Goal: Transaction & Acquisition: Obtain resource

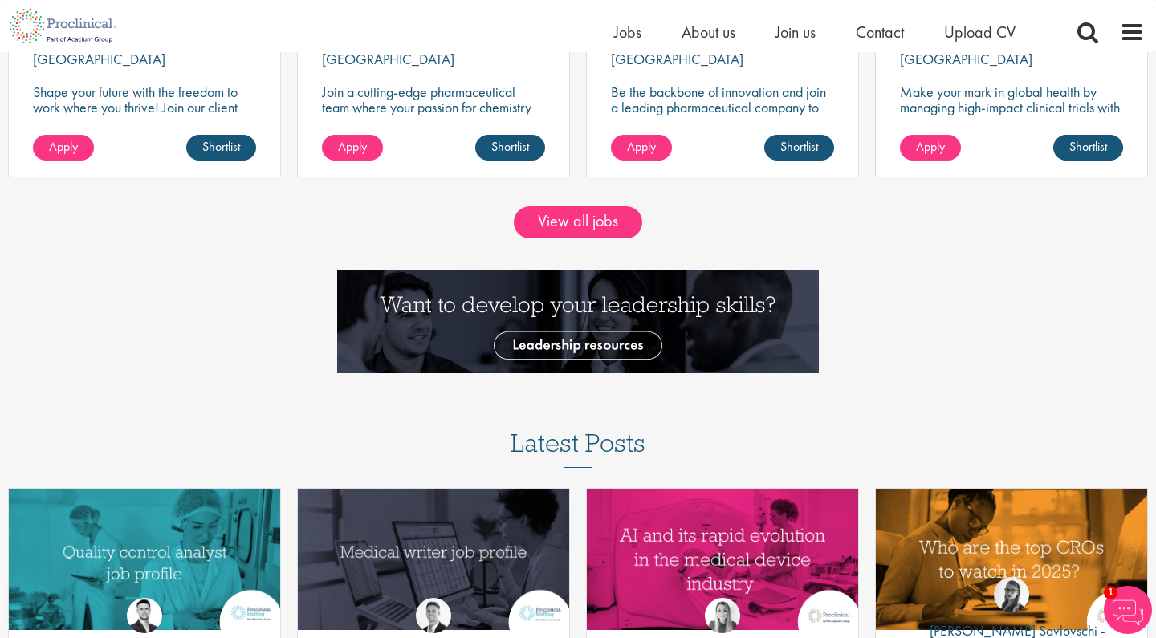
scroll to position [1636, 0]
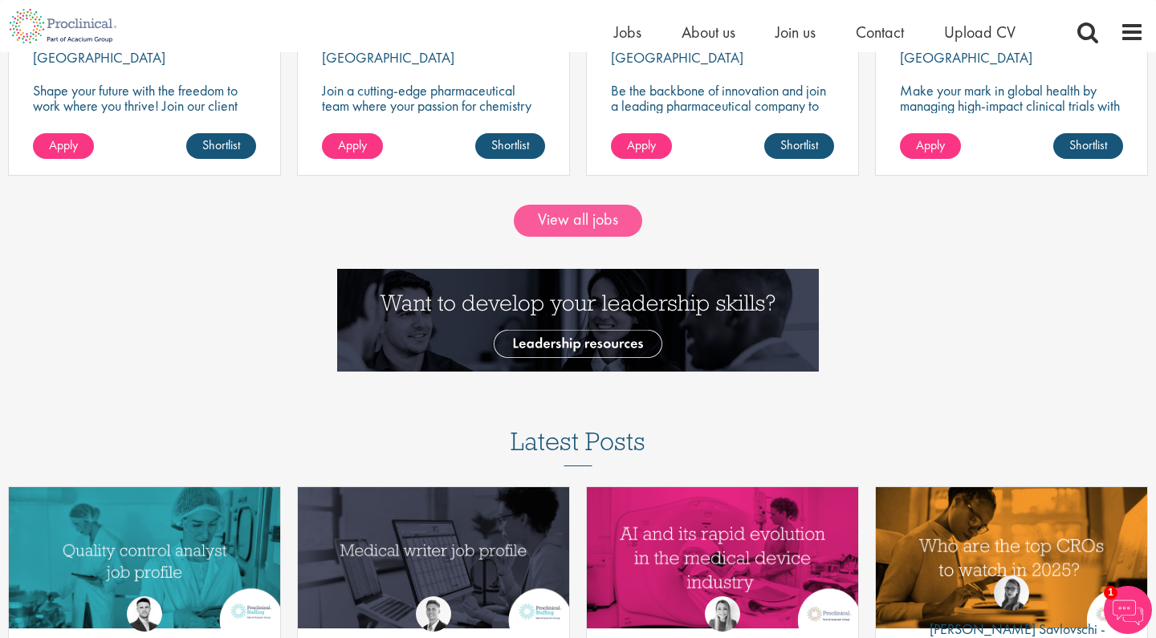
click at [557, 214] on link "View all jobs" at bounding box center [578, 221] width 128 height 32
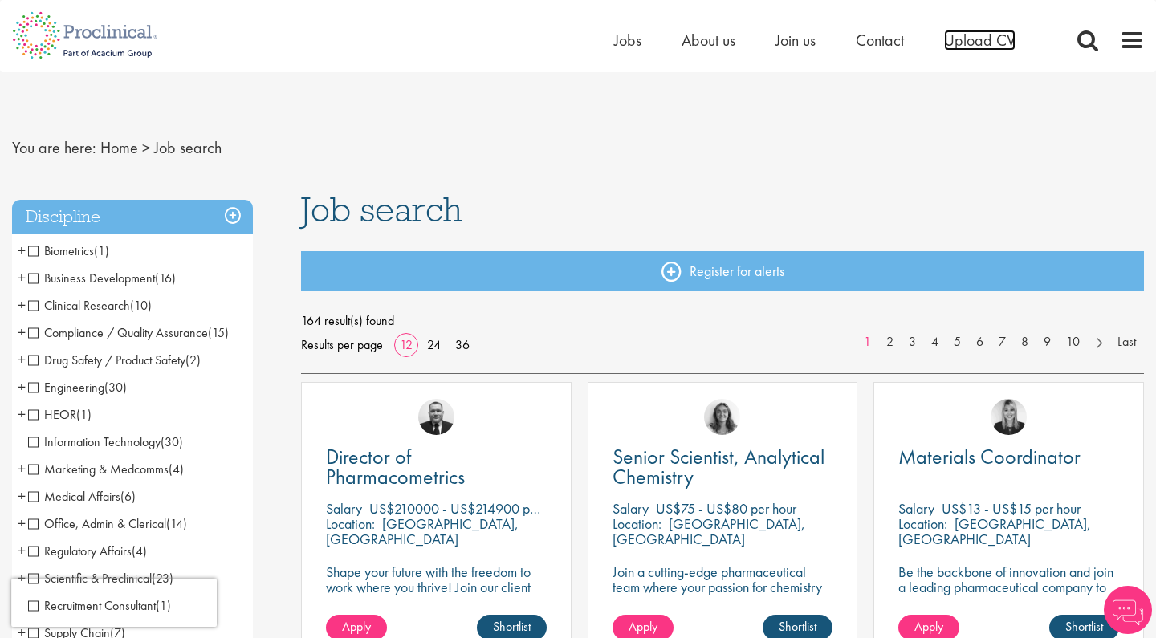
click at [983, 42] on span "Upload CV" at bounding box center [979, 40] width 71 height 21
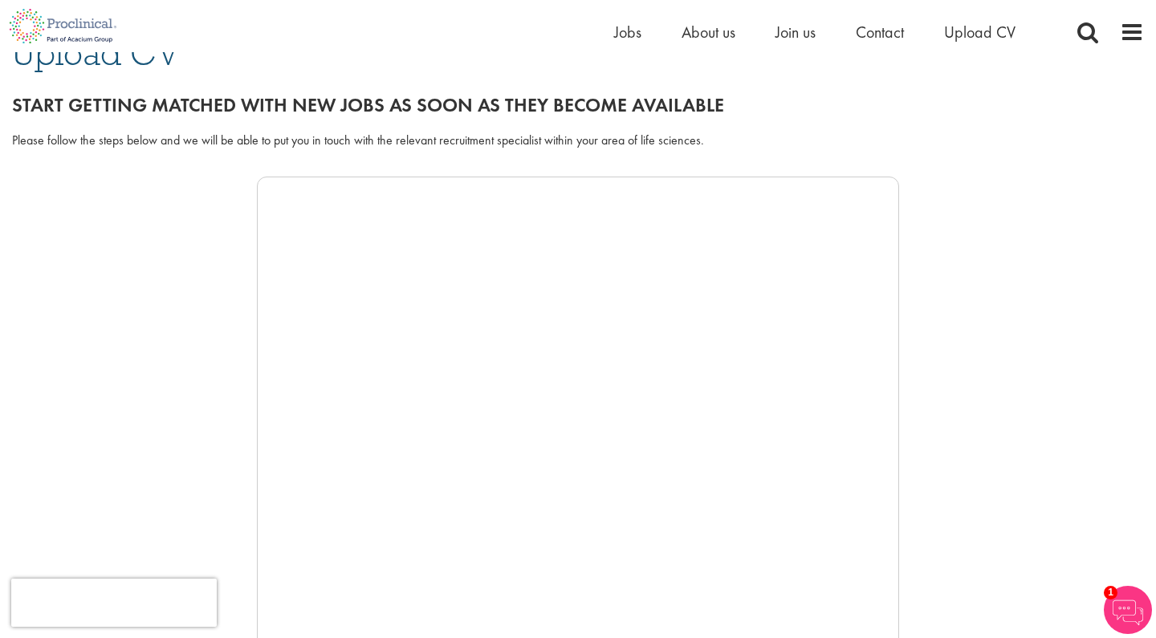
scroll to position [194, 0]
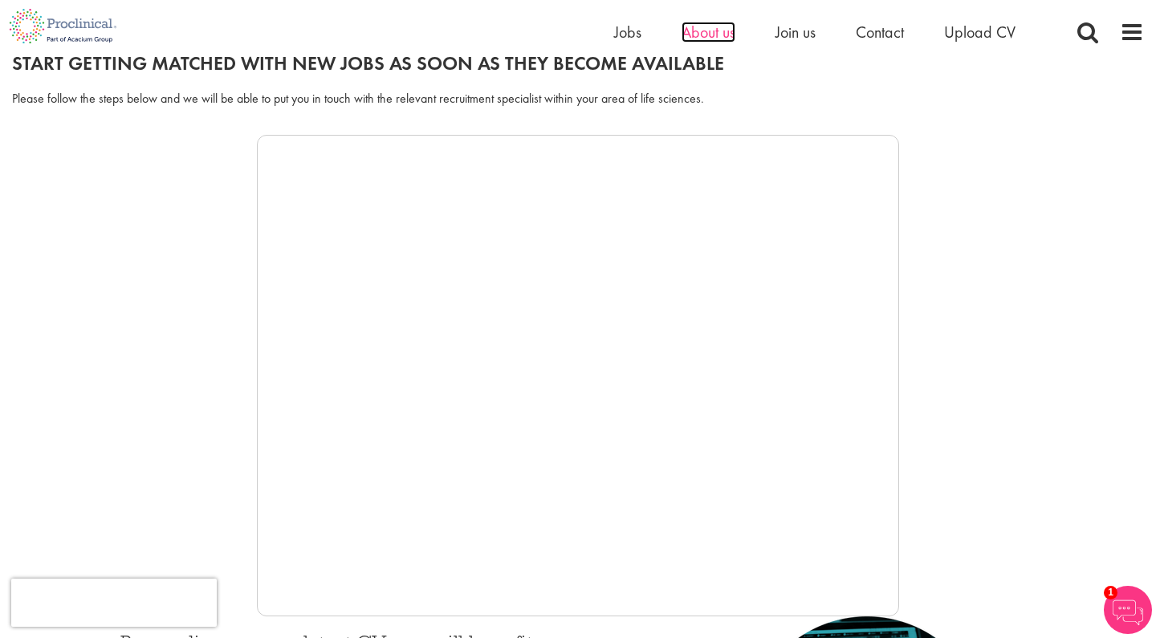
click at [710, 27] on span "About us" at bounding box center [709, 32] width 54 height 21
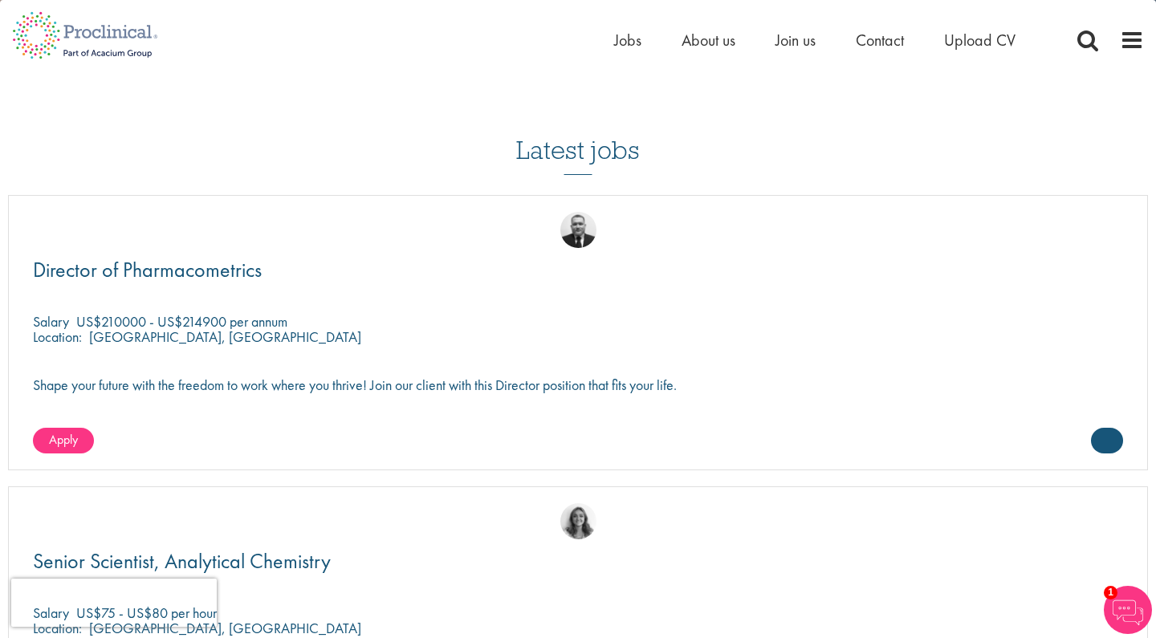
scroll to position [2479, 0]
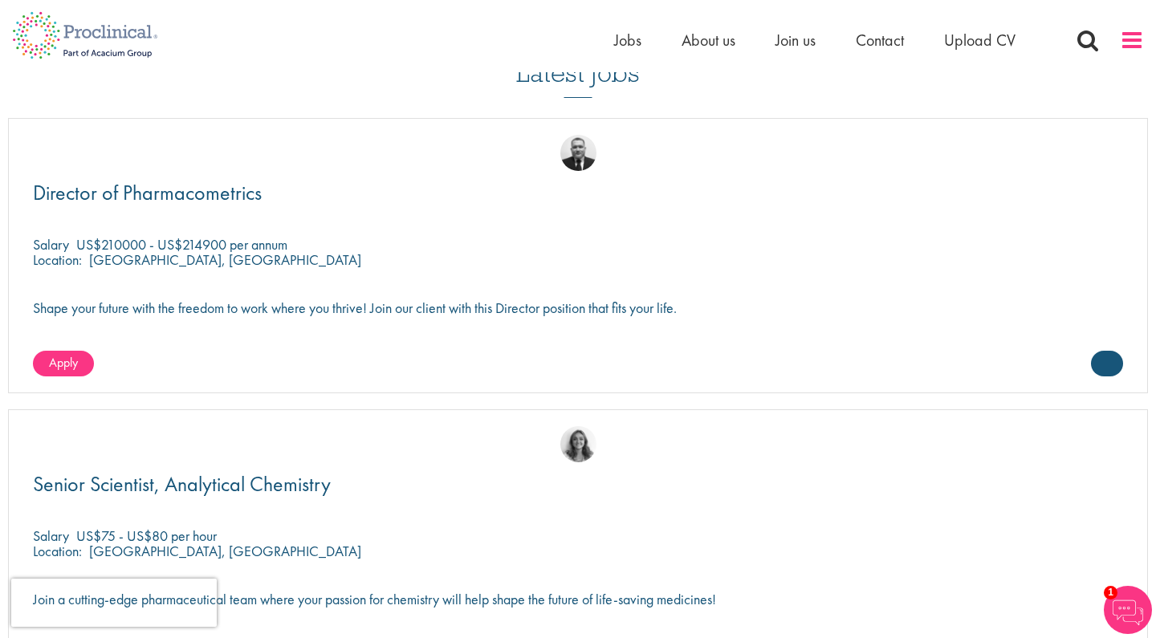
click at [1125, 44] on span at bounding box center [1132, 40] width 24 height 24
click at [1137, 42] on span at bounding box center [1132, 40] width 24 height 24
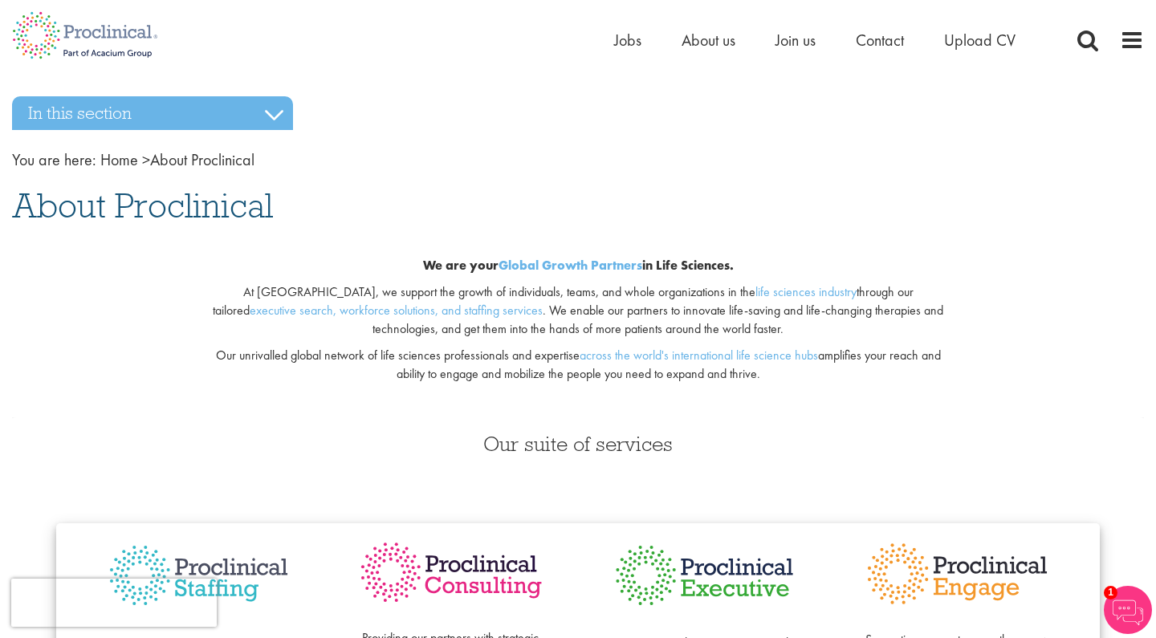
scroll to position [5, 0]
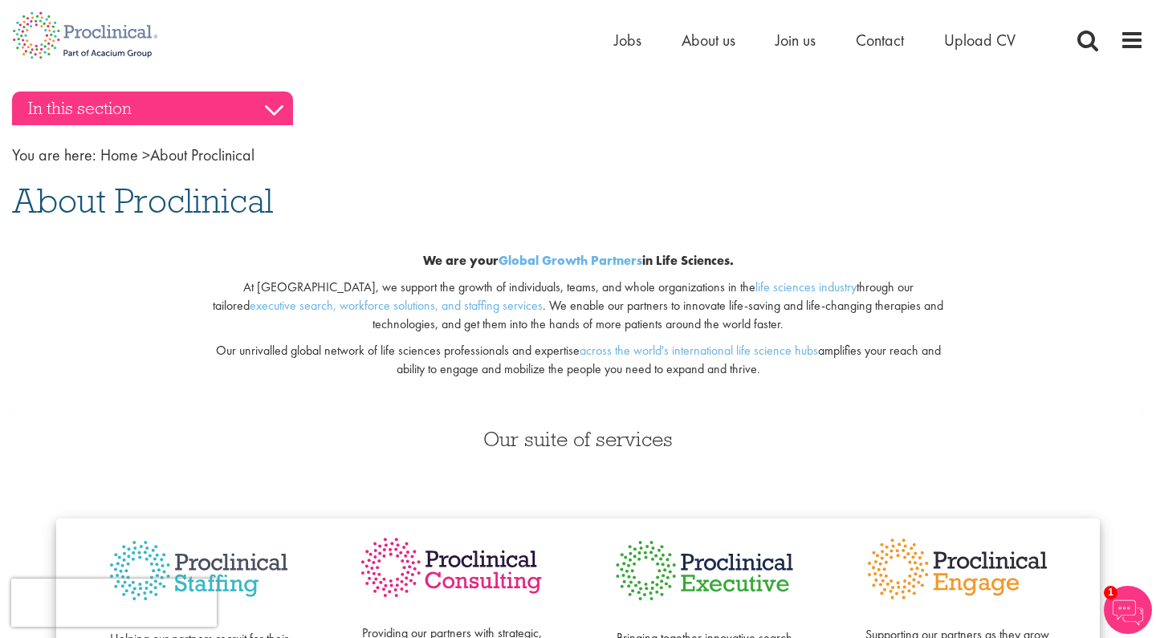
click at [255, 111] on h3 "In this section" at bounding box center [152, 109] width 281 height 34
click at [281, 109] on h3 "In this section" at bounding box center [152, 109] width 281 height 34
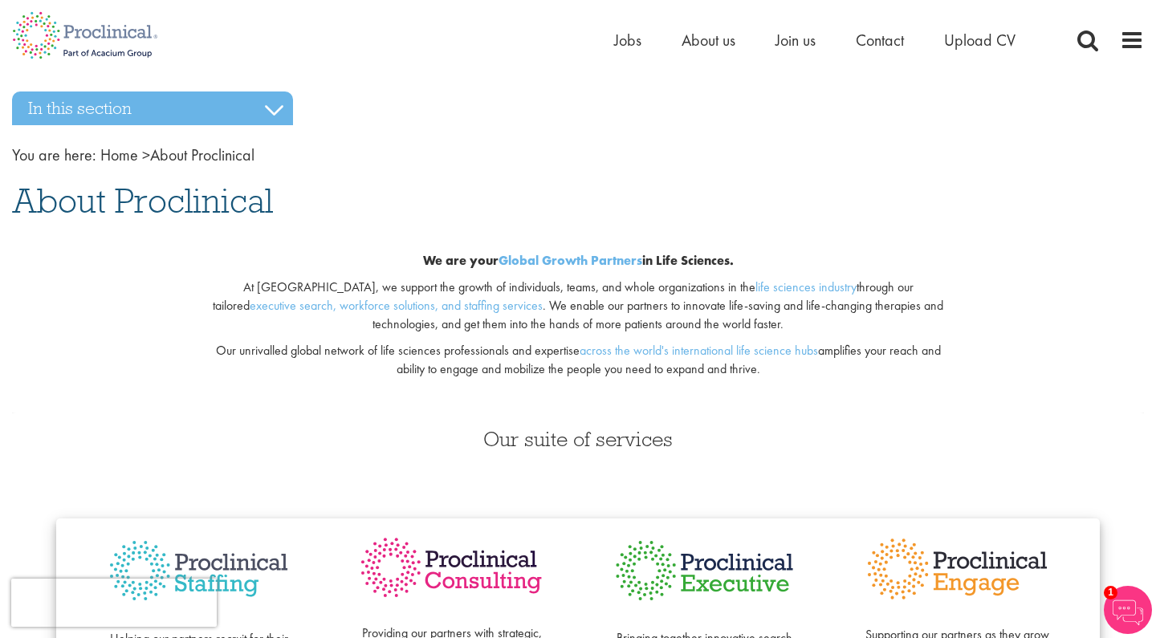
click at [209, 349] on p "Our unrivalled global network of life sciences professionals and expertise acro…" at bounding box center [578, 360] width 747 height 37
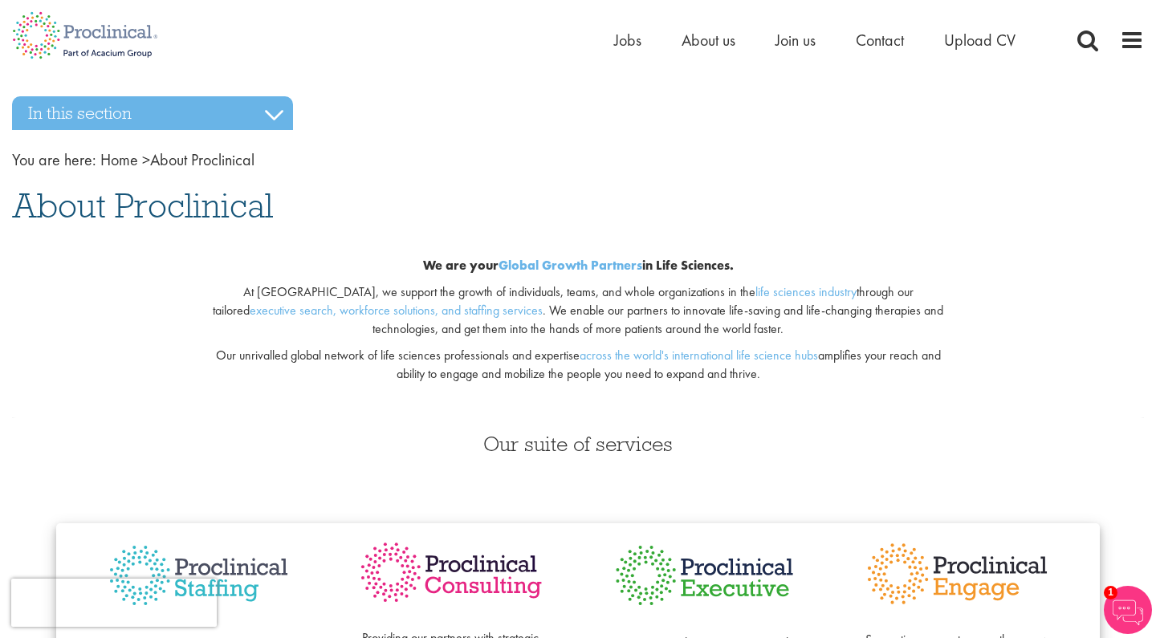
scroll to position [0, 0]
click at [632, 43] on span "Jobs" at bounding box center [627, 40] width 27 height 21
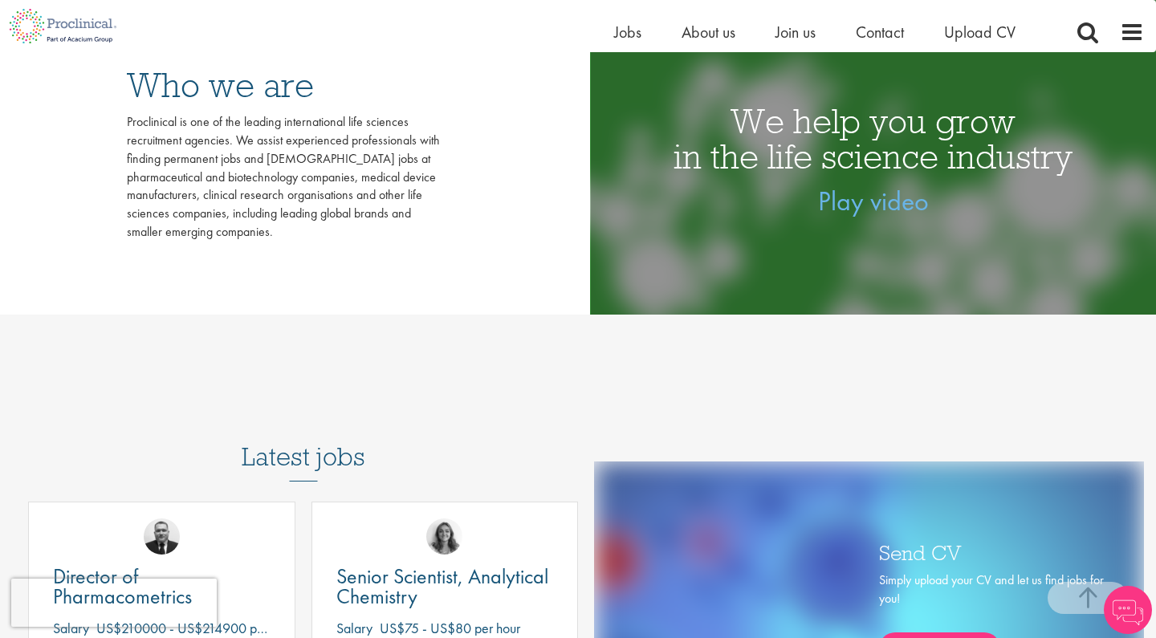
scroll to position [516, 0]
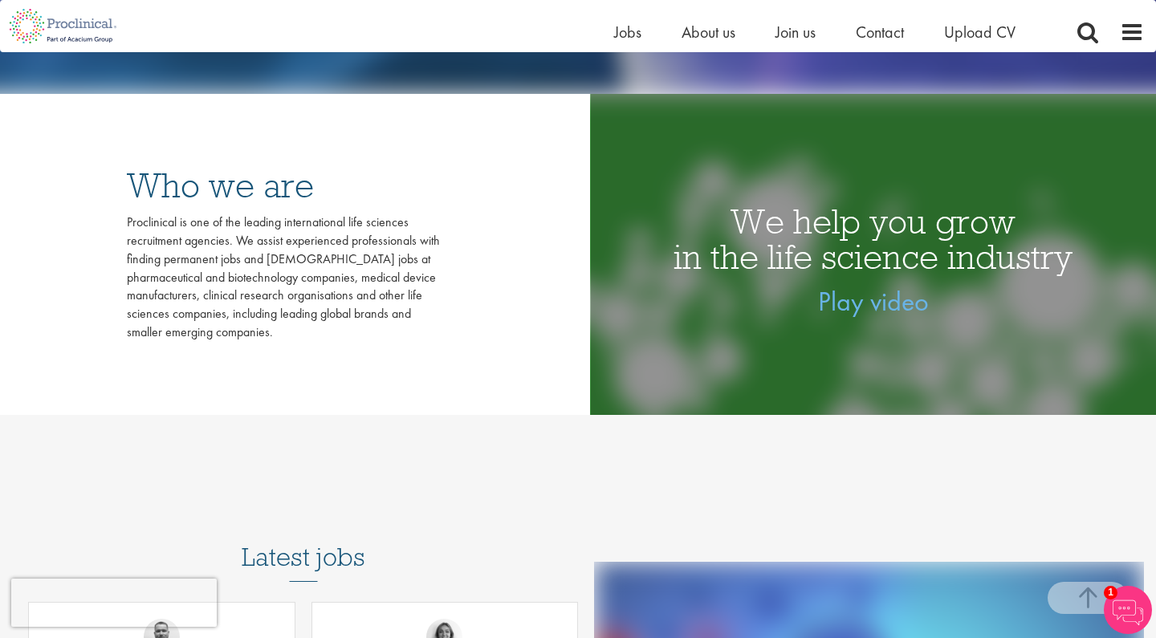
click at [879, 256] on h1 "We help you grow in the life science industry" at bounding box center [873, 239] width 566 height 71
click at [867, 307] on link "Play video" at bounding box center [873, 301] width 111 height 35
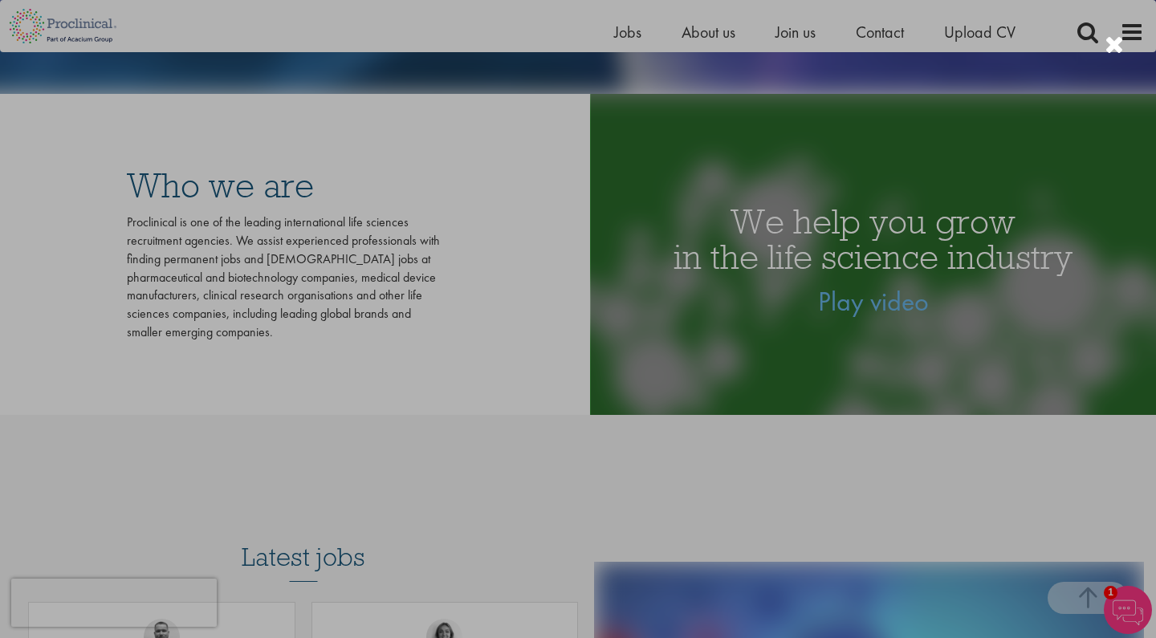
click at [999, 367] on div at bounding box center [578, 319] width 1156 height 638
click at [1117, 41] on div at bounding box center [1114, 45] width 19 height 26
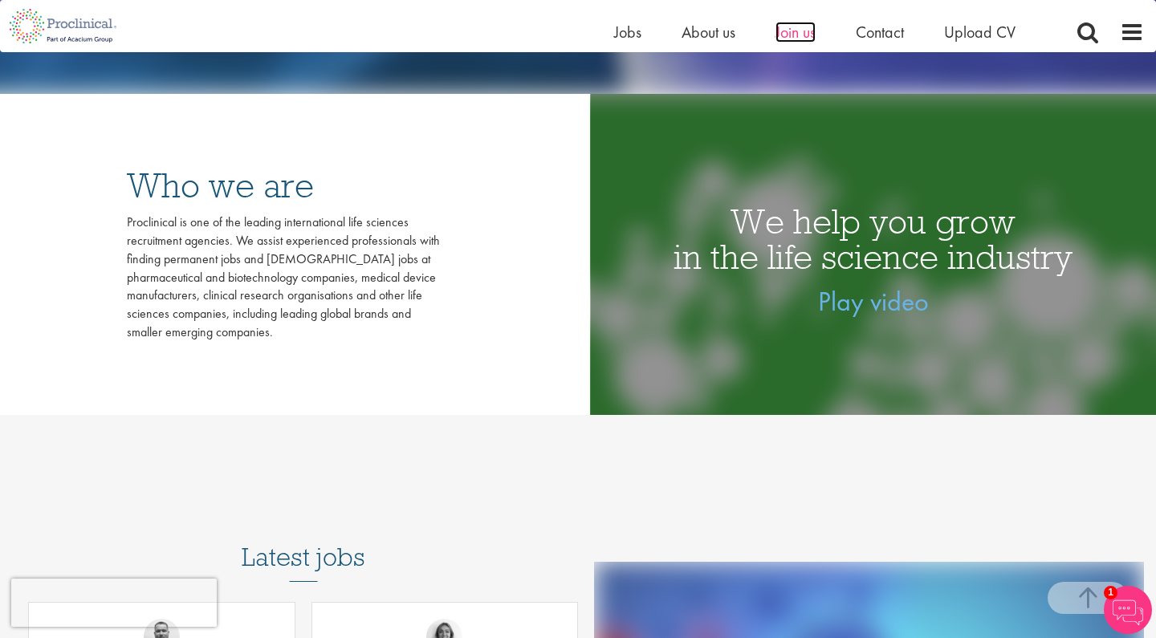
click at [800, 31] on span "Join us" at bounding box center [795, 32] width 40 height 21
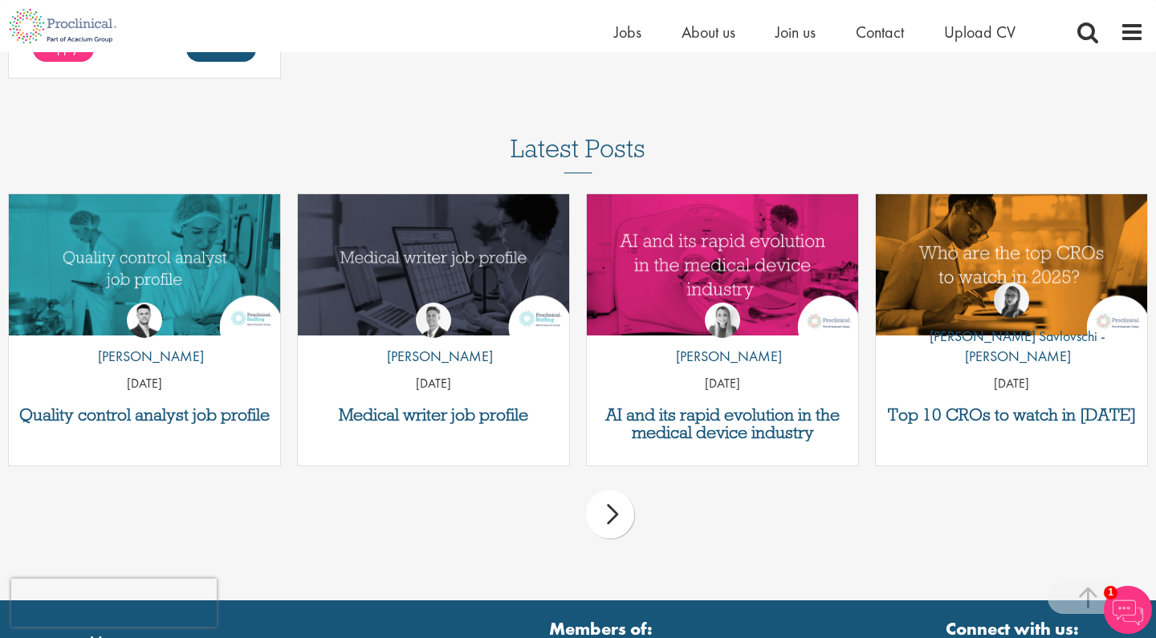
scroll to position [2347, 0]
click at [1032, 406] on h3 "Top 10 CROs to watch in [DATE]" at bounding box center [1011, 415] width 255 height 18
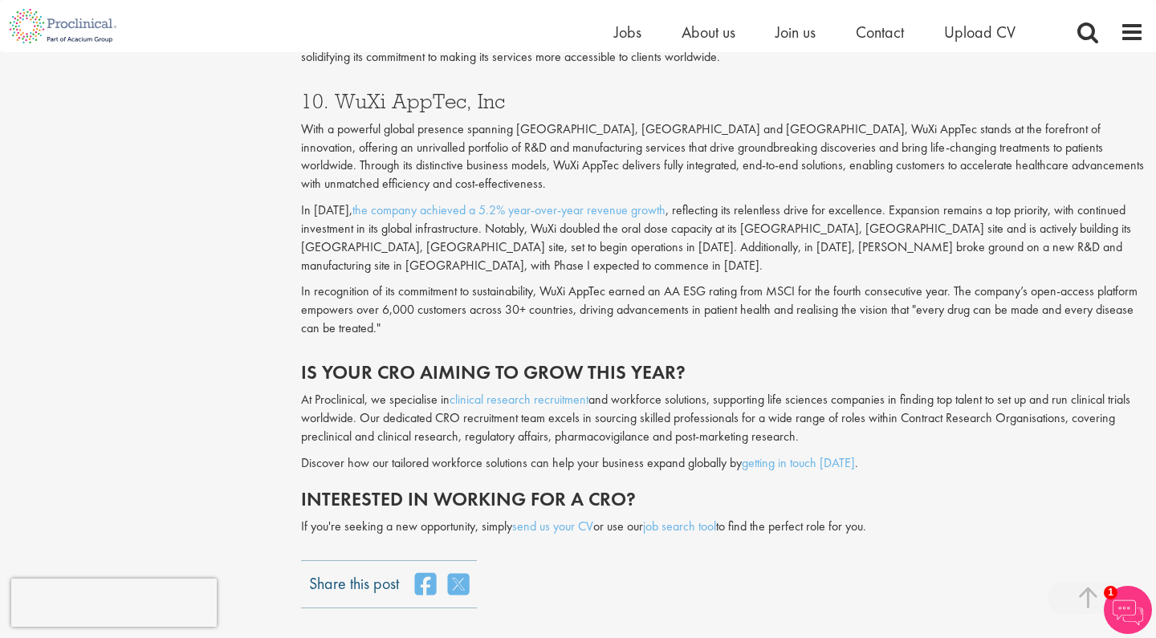
scroll to position [3707, 0]
click at [547, 518] on link "send us your CV" at bounding box center [552, 526] width 81 height 17
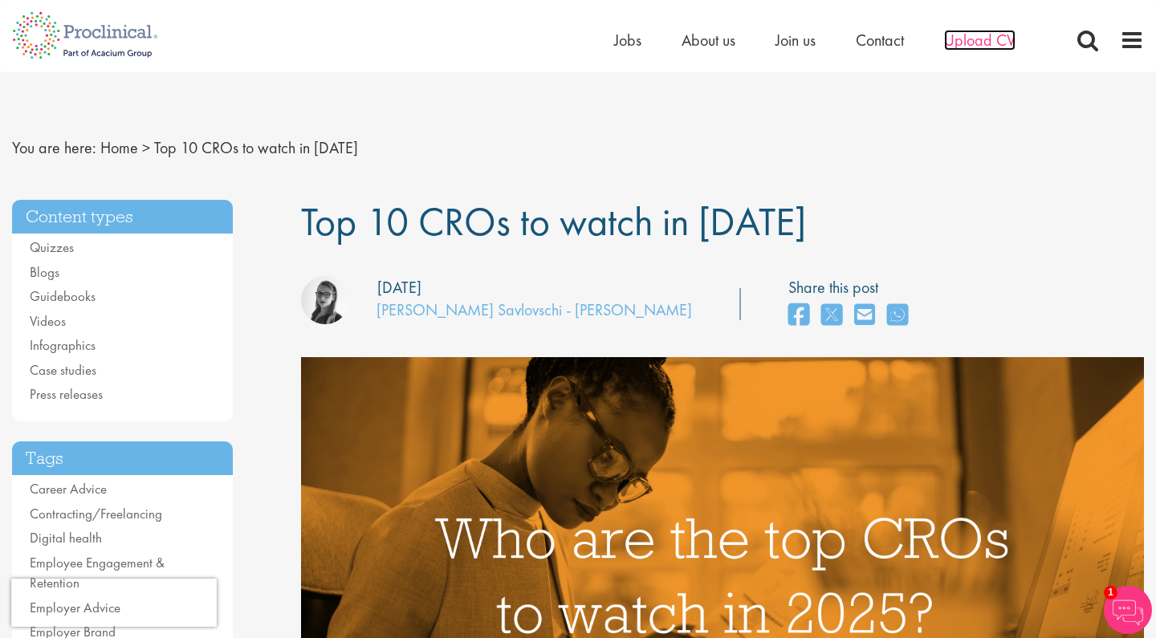
click at [969, 43] on span "Upload CV" at bounding box center [979, 40] width 71 height 21
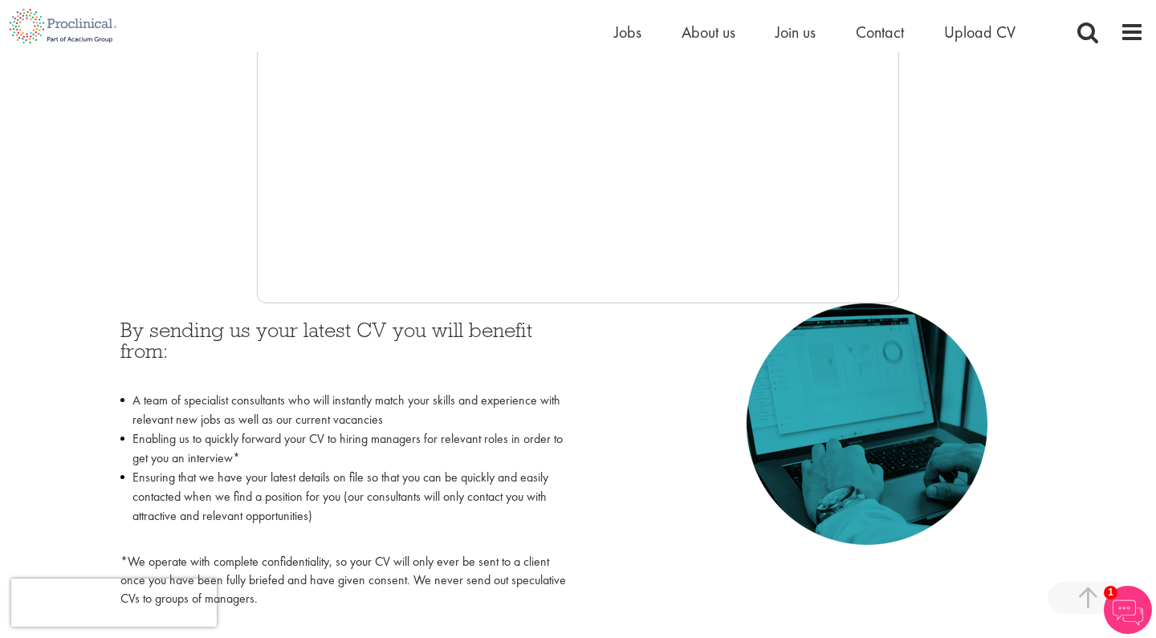
scroll to position [565, 0]
